Goal: Check status: Check status

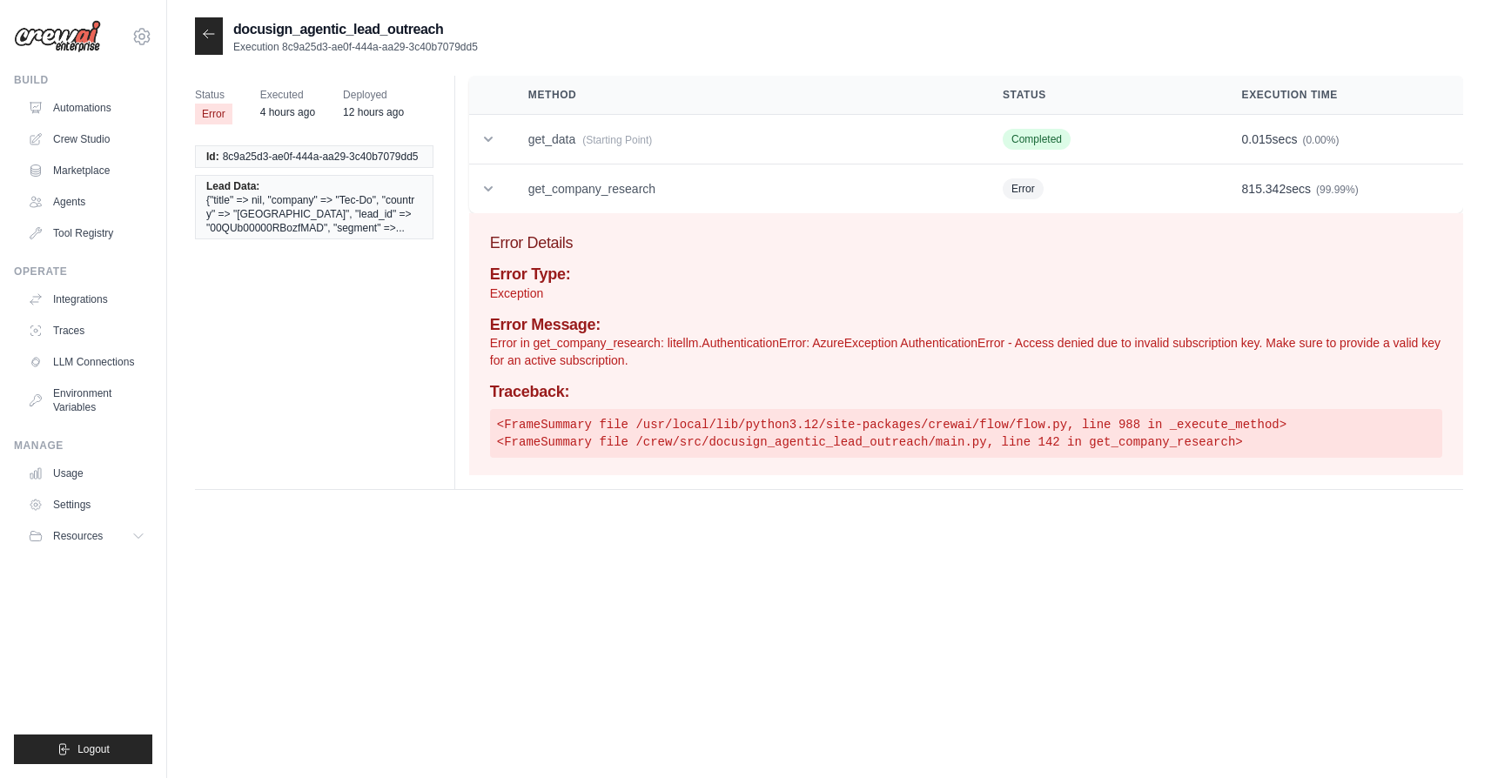
click at [209, 29] on icon at bounding box center [209, 34] width 14 height 14
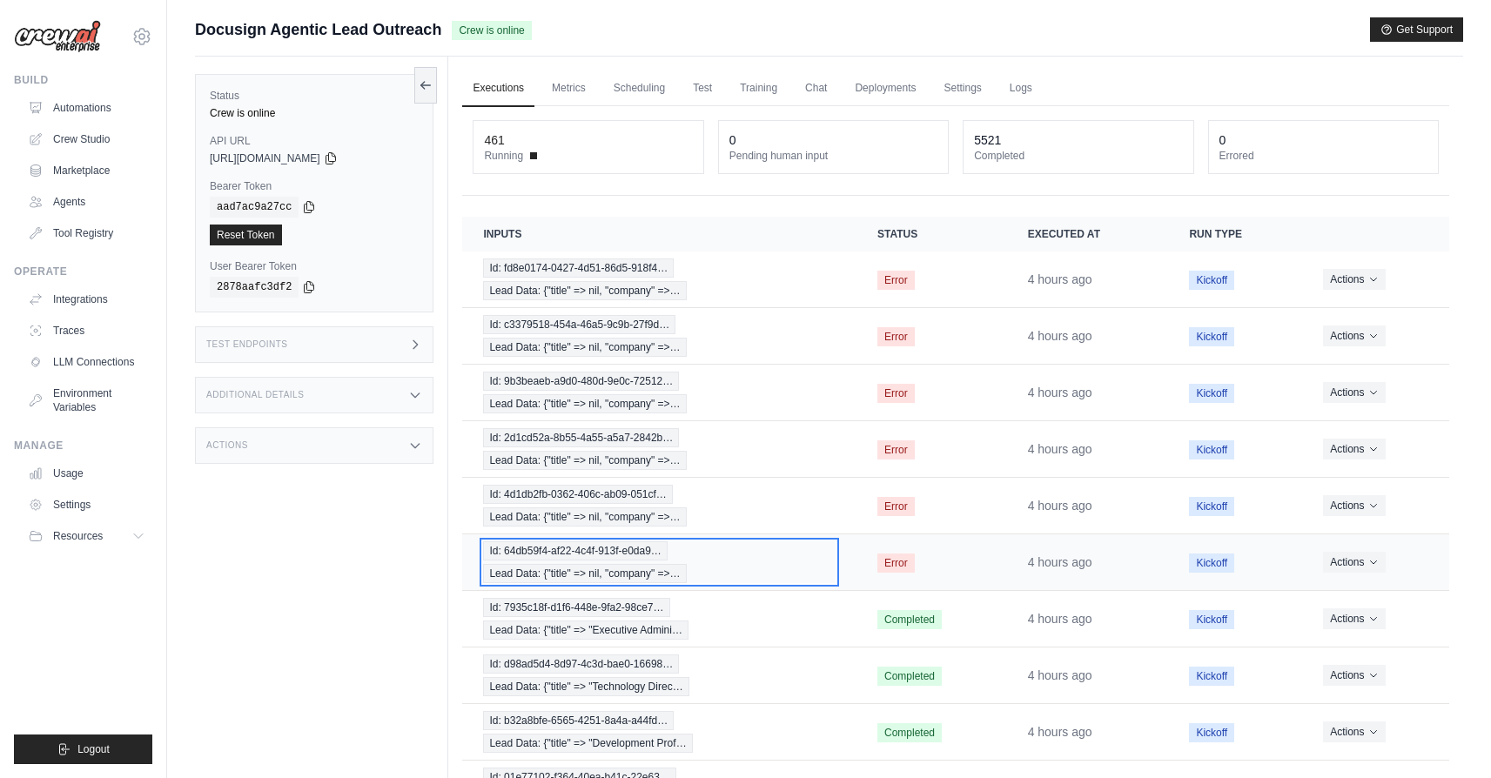
click at [698, 565] on div "Id: 64db59f4-af22-4c4f-913f-e0da9… Lead Data: {"title" => nil, "company" =>…" at bounding box center [659, 562] width 353 height 42
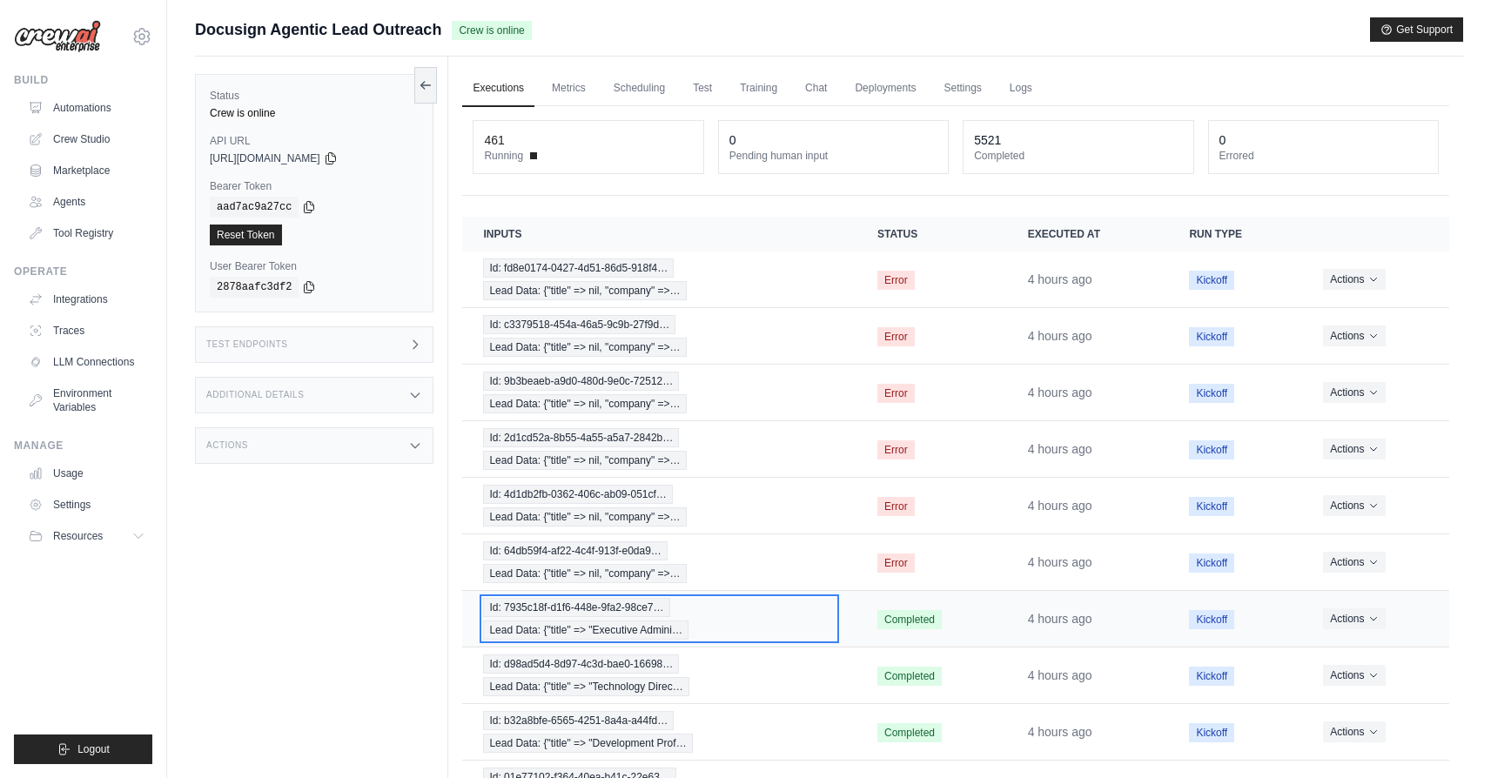
click at [786, 611] on div "Id: 7935c18f-d1f6-448e-9fa2-98ce7… Lead Data: {"title" => "Executive Admini…" at bounding box center [659, 619] width 353 height 42
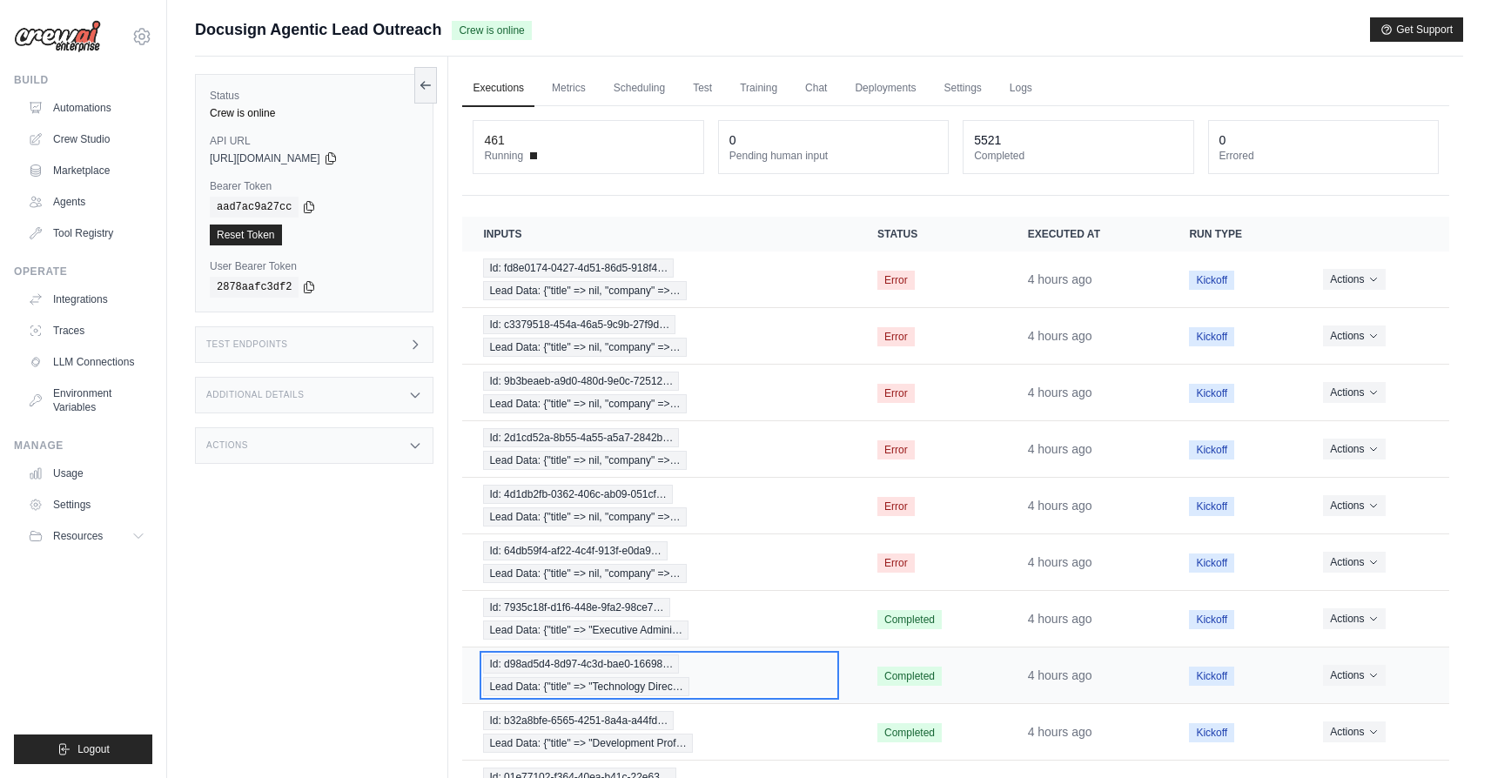
click at [805, 674] on div "Id: d98ad5d4-8d97-4c3d-bae0-16698… Lead Data: {"title" => "Technology Direc…" at bounding box center [659, 676] width 353 height 42
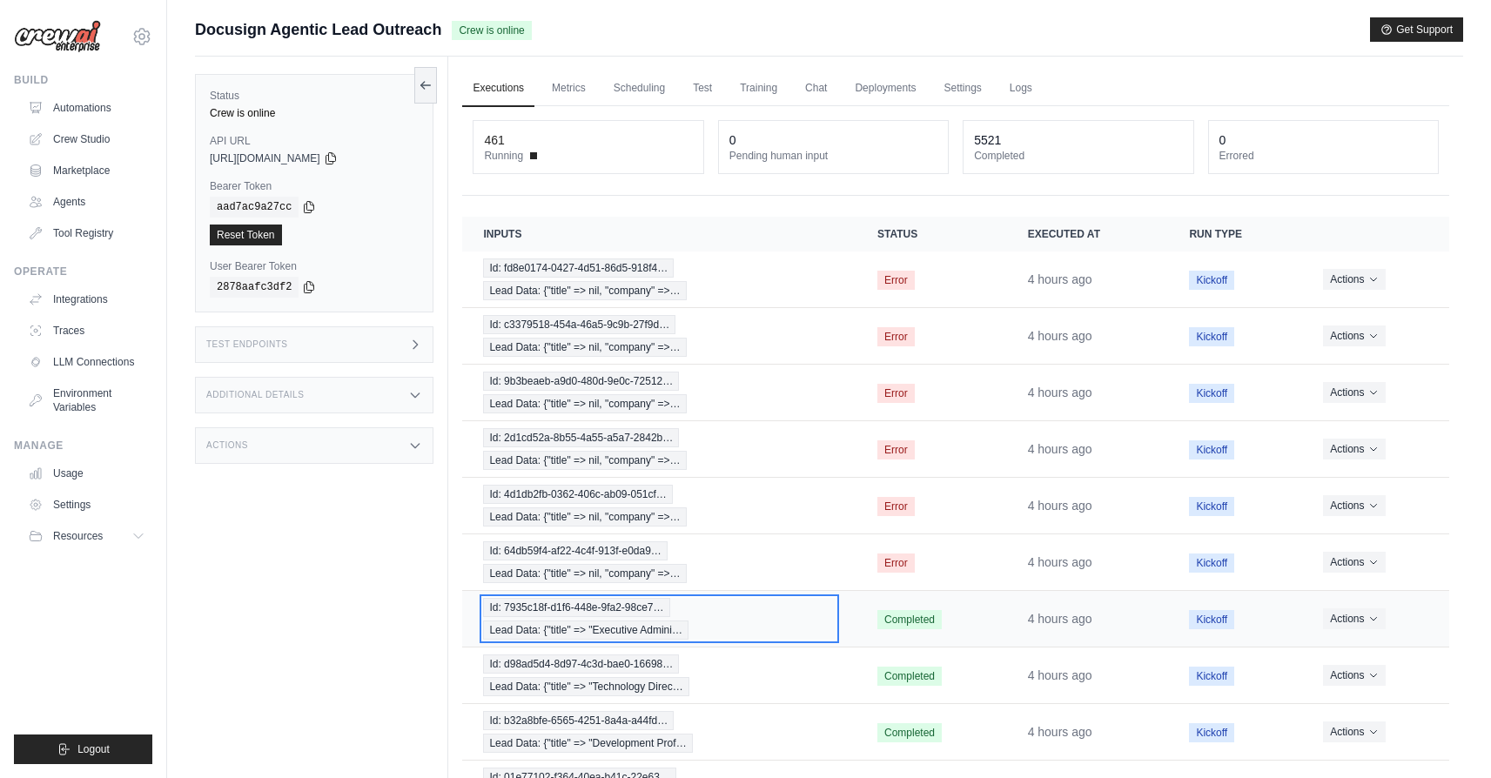
click at [720, 620] on div "Id: 7935c18f-d1f6-448e-9fa2-98ce7… Lead Data: {"title" => "Executive Admini…" at bounding box center [659, 619] width 353 height 42
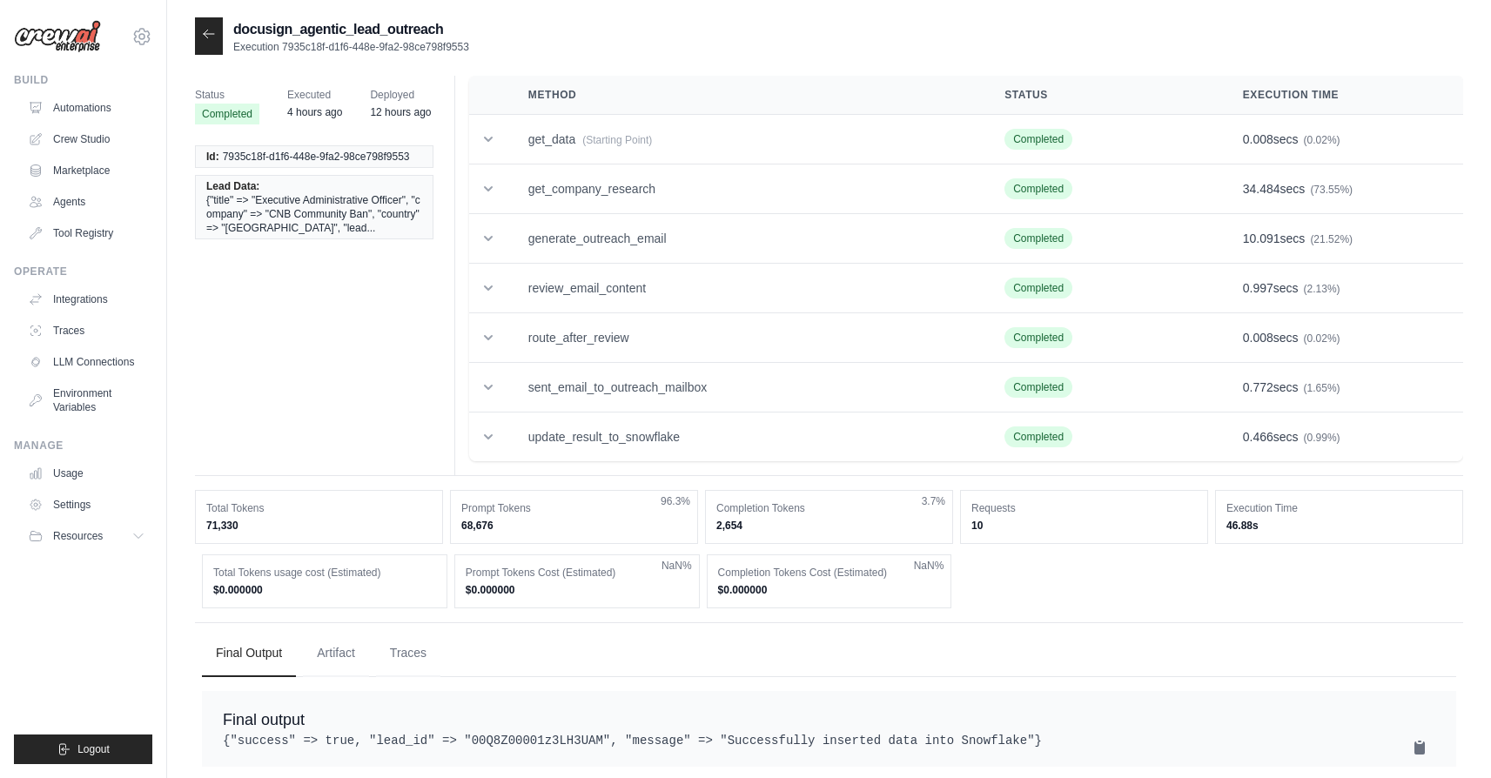
scroll to position [35, 0]
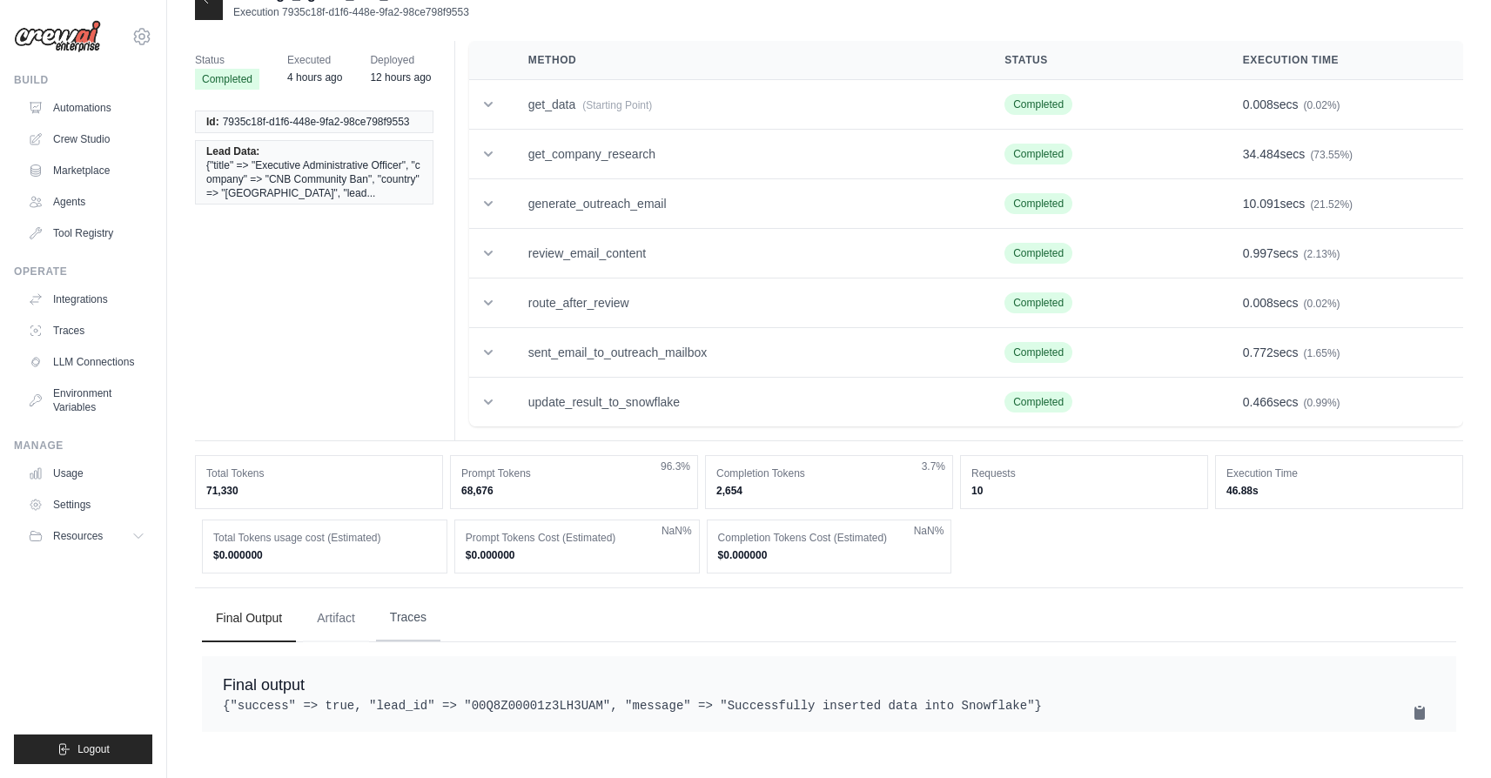
click at [422, 629] on button "Traces" at bounding box center [408, 618] width 64 height 47
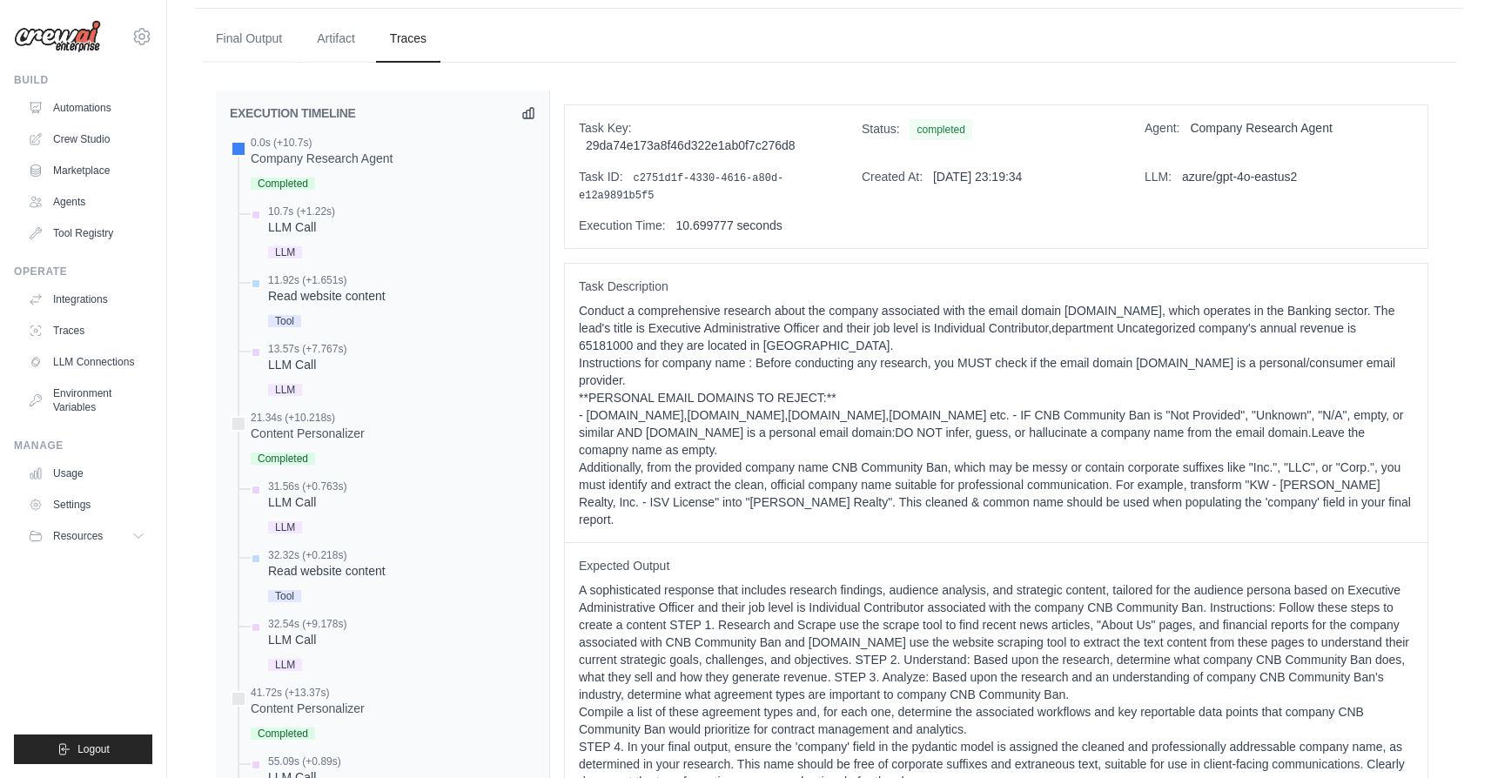
scroll to position [622, 0]
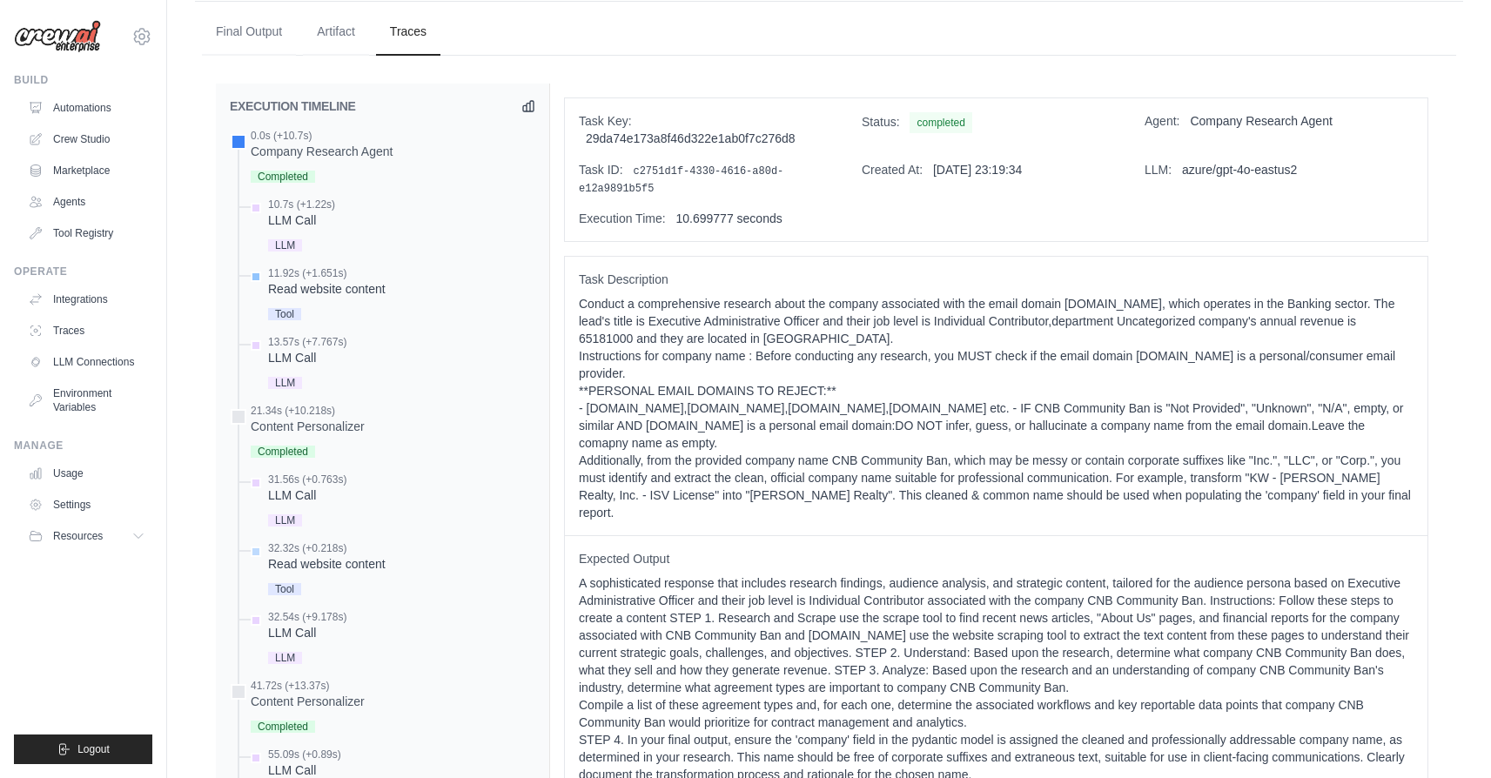
click at [343, 293] on div "Read website content" at bounding box center [327, 288] width 118 height 17
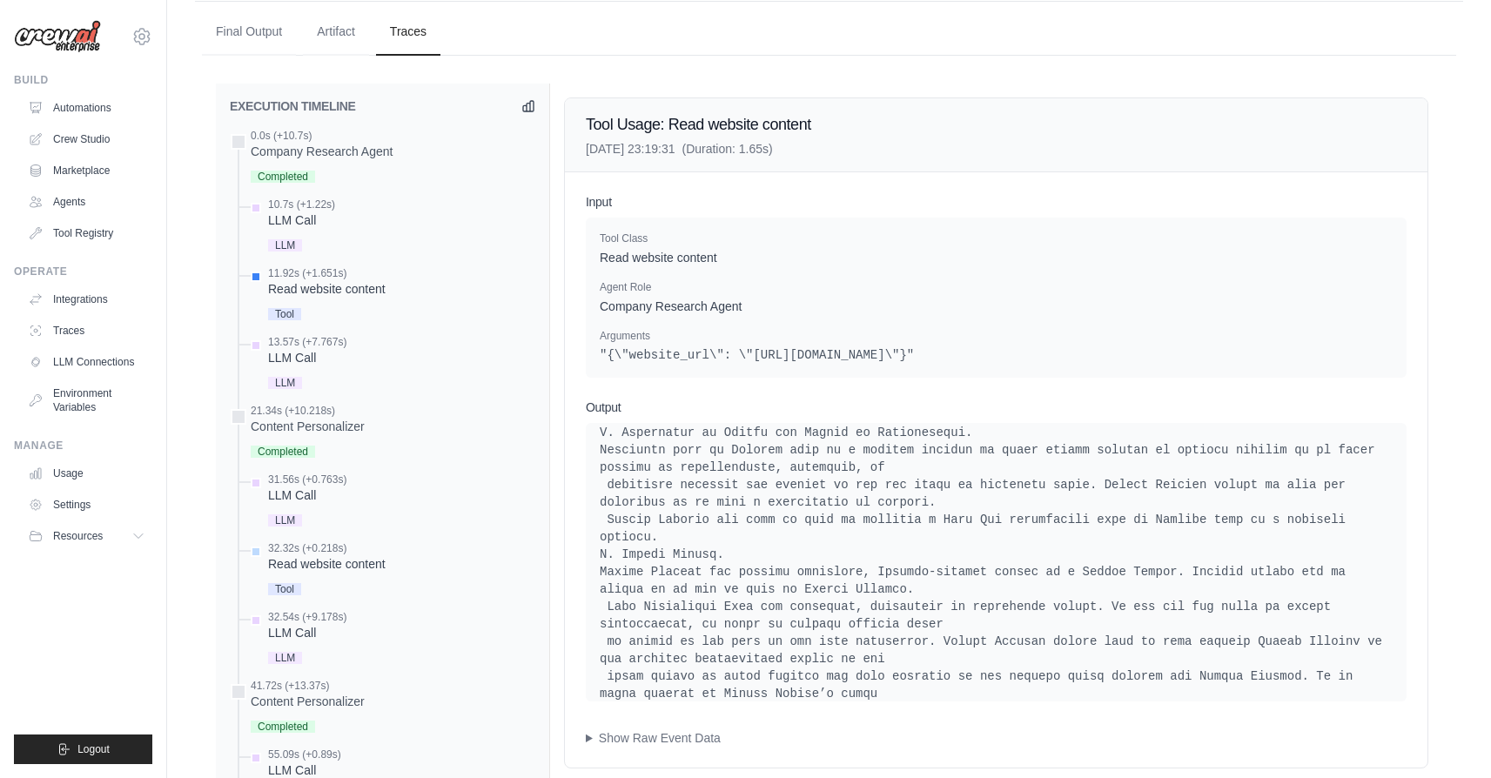
scroll to position [15506, 0]
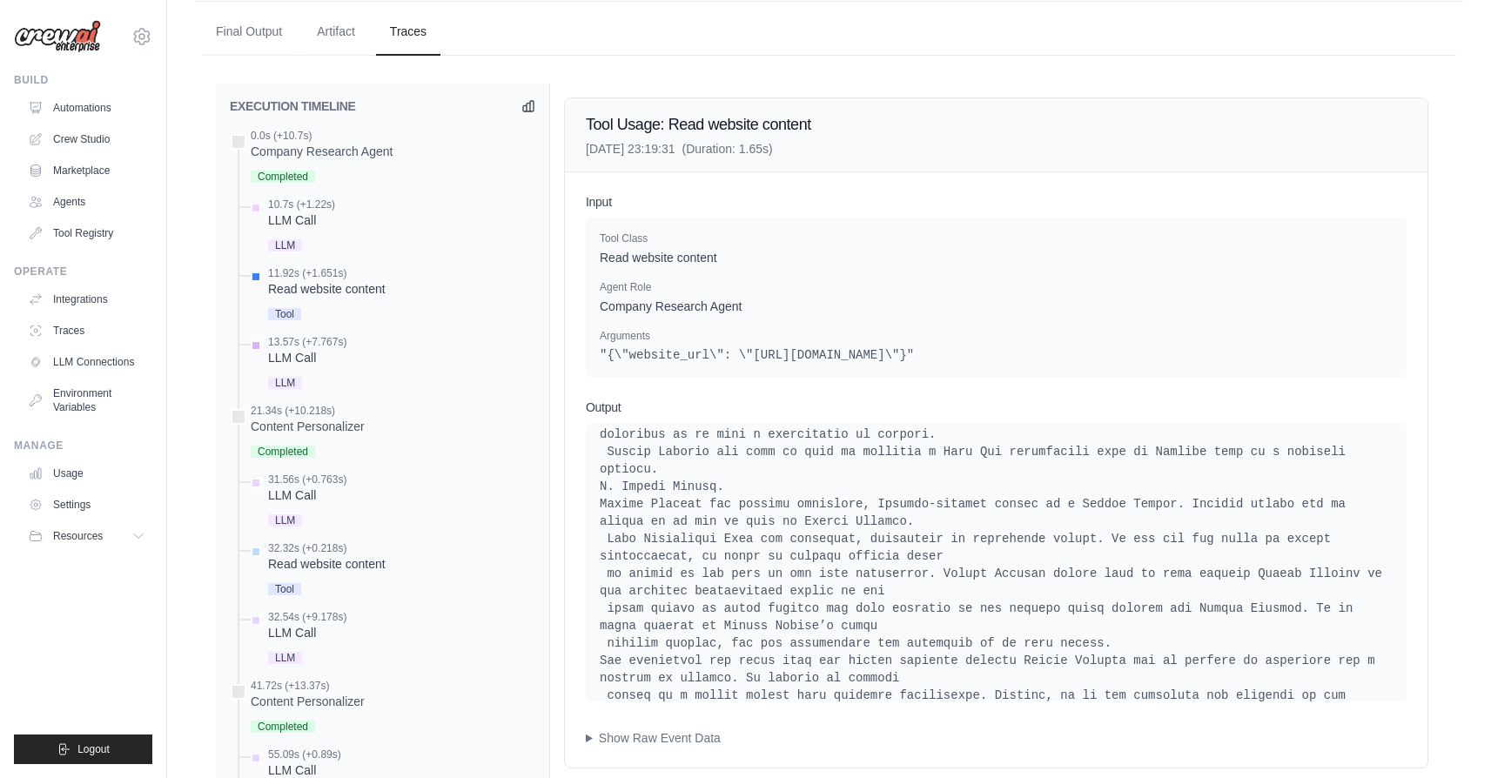
click at [282, 359] on div "LLM Call" at bounding box center [307, 357] width 78 height 17
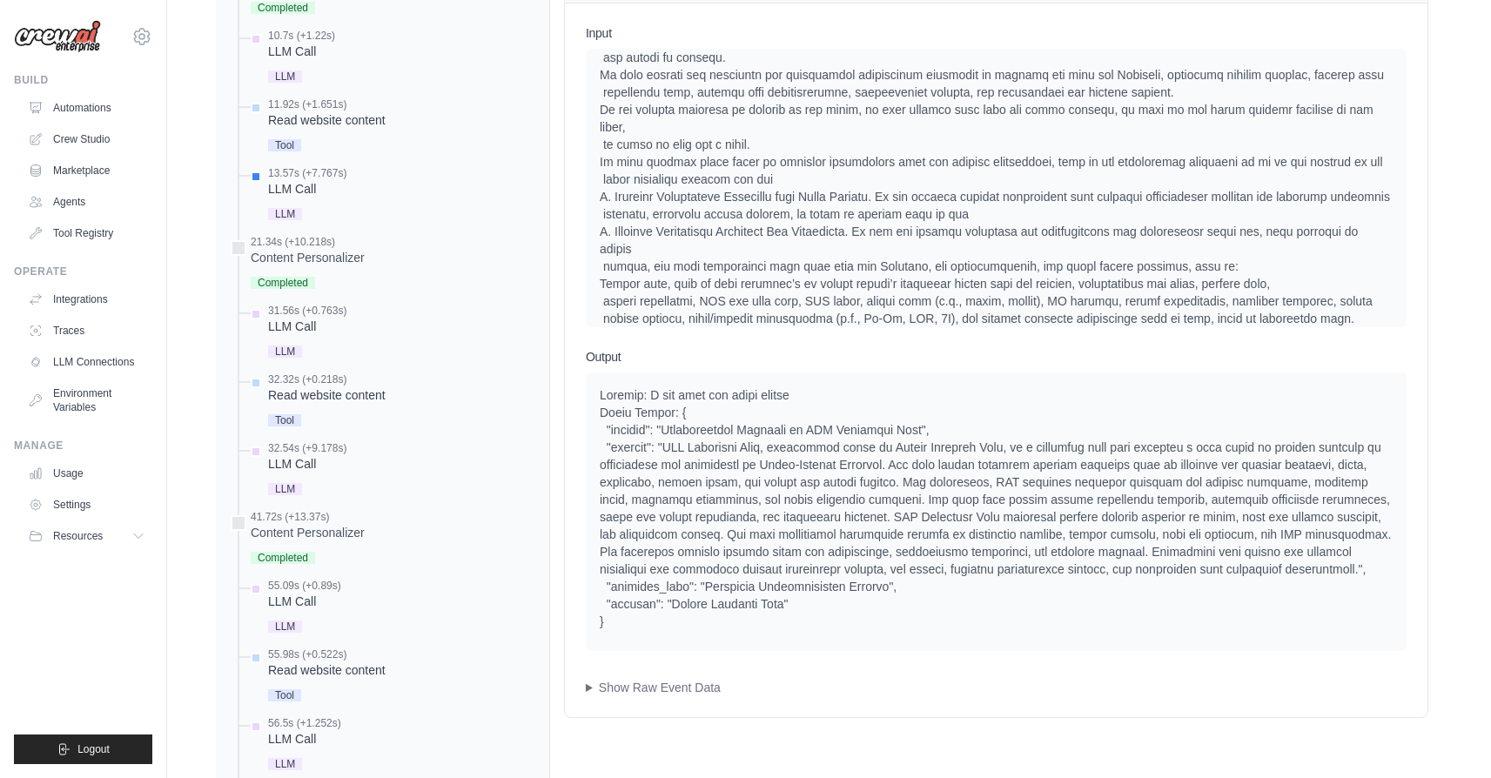
scroll to position [9858, 0]
